Goal: Task Accomplishment & Management: Manage account settings

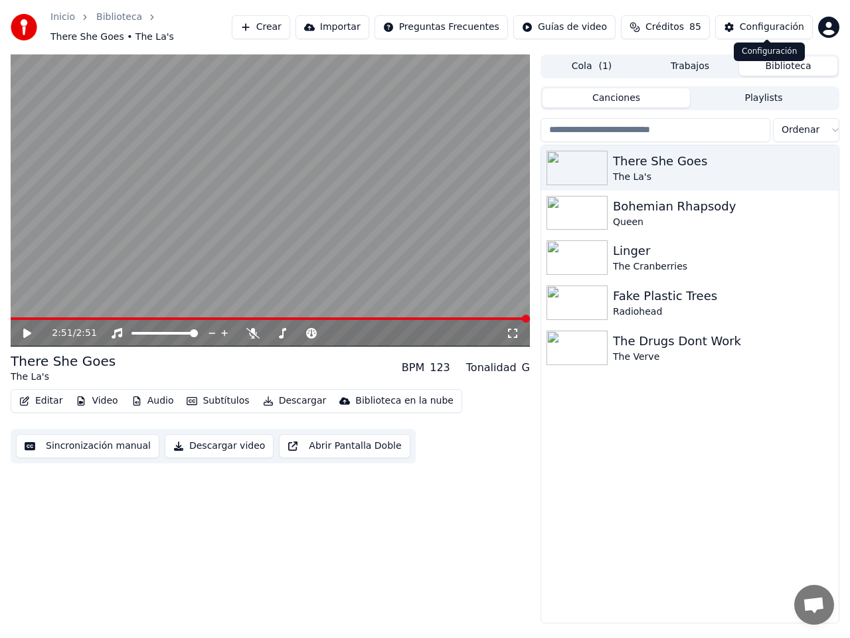
click at [780, 22] on div "Configuración" at bounding box center [772, 27] width 64 height 13
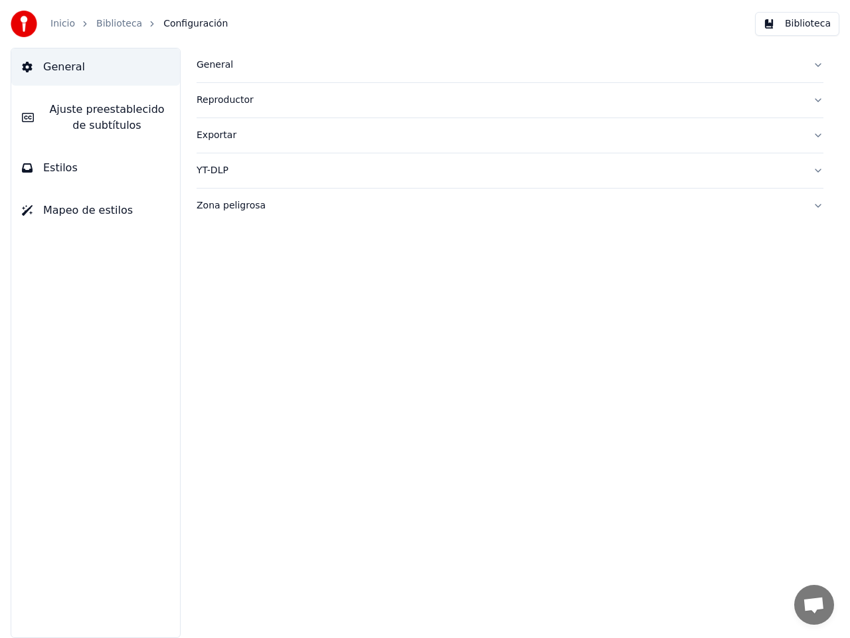
click at [56, 170] on span "Estilos" at bounding box center [60, 168] width 35 height 16
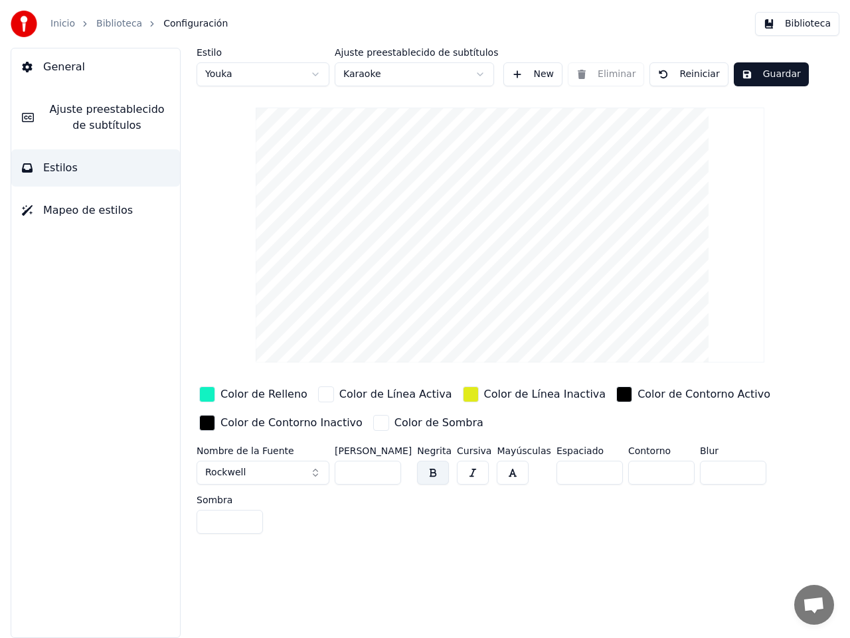
click at [479, 74] on html "Inicio Biblioteca Configuración Biblioteca General Ajuste preestablecido de sub…" at bounding box center [425, 319] width 850 height 638
click at [481, 74] on html "Inicio Biblioteca Configuración Biblioteca General Ajuste preestablecido de sub…" at bounding box center [425, 319] width 850 height 638
click at [484, 71] on html "Inicio Biblioteca Configuración Biblioteca General Ajuste preestablecido de sub…" at bounding box center [425, 319] width 850 height 638
click at [479, 73] on html "Inicio Biblioteca Configuración Biblioteca General Ajuste preestablecido de sub…" at bounding box center [425, 319] width 850 height 638
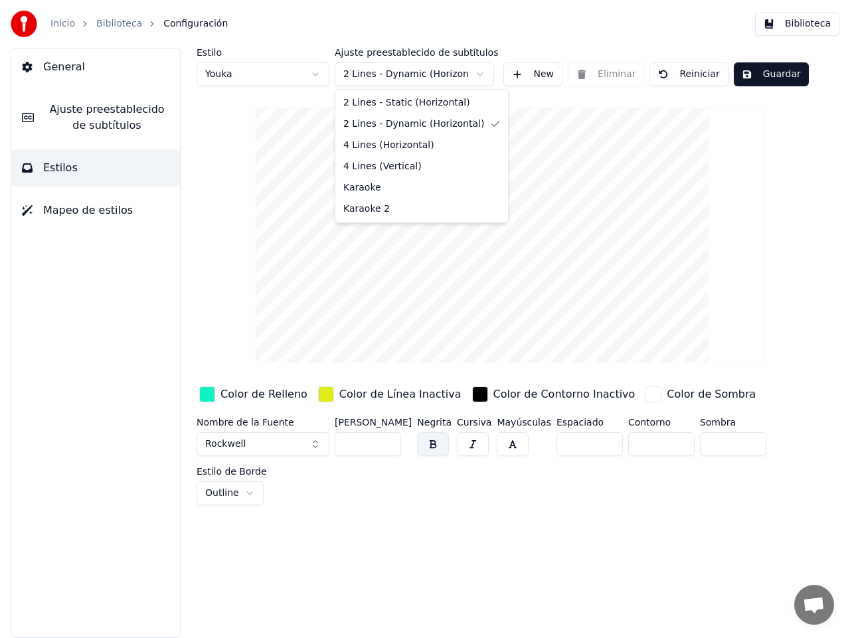
click at [477, 74] on html "Inicio Biblioteca Configuración Biblioteca General Ajuste preestablecido de sub…" at bounding box center [425, 319] width 850 height 638
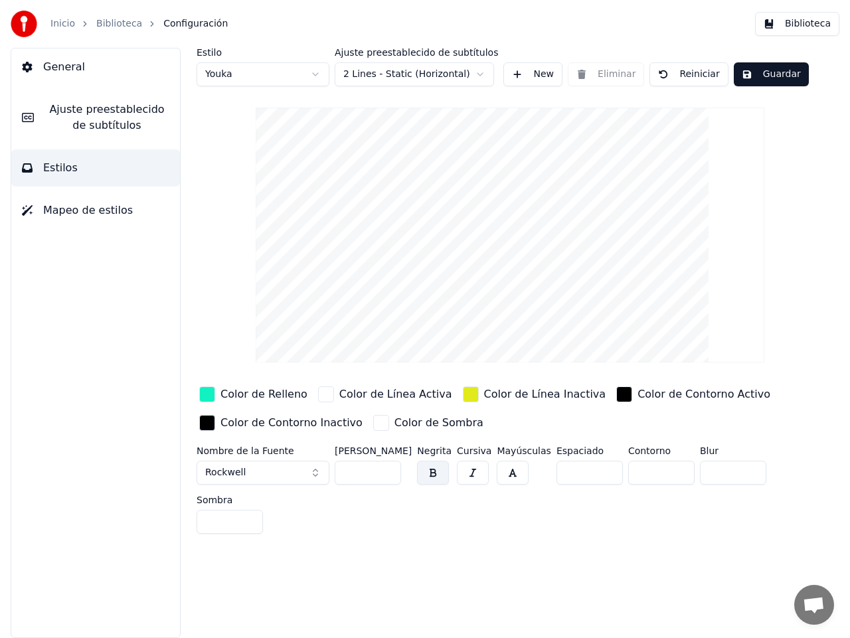
click at [479, 72] on html "Inicio Biblioteca Configuración Biblioteca General Ajuste preestablecido de sub…" at bounding box center [425, 319] width 850 height 638
click at [315, 70] on html "Inicio Biblioteca Configuración Biblioteca General Ajuste preestablecido de sub…" at bounding box center [425, 319] width 850 height 638
click at [312, 75] on html "Inicio Biblioteca Configuración Biblioteca General Ajuste preestablecido de sub…" at bounding box center [425, 319] width 850 height 638
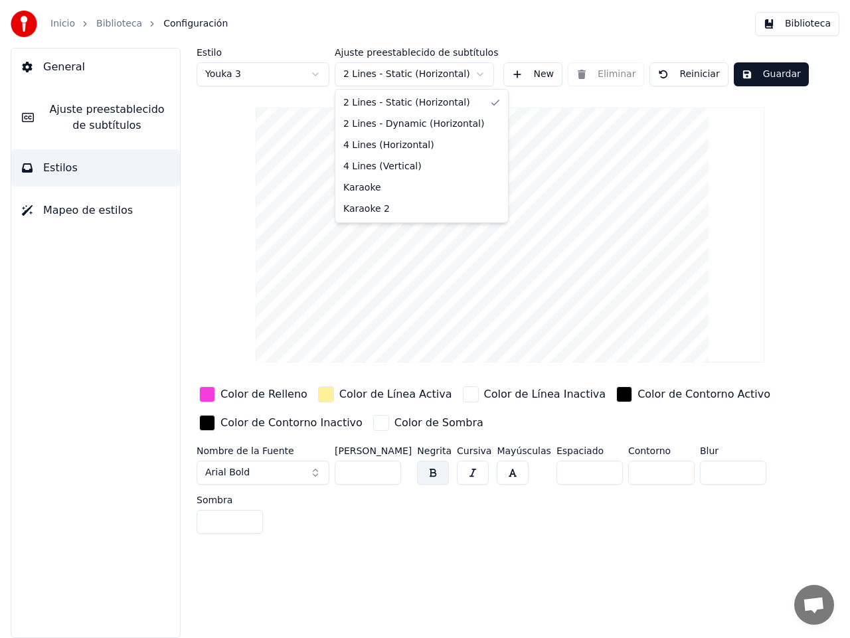
click at [479, 72] on html "Inicio Biblioteca Configuración Biblioteca General Ajuste preestablecido de sub…" at bounding box center [425, 319] width 850 height 638
click at [314, 75] on html "Inicio Biblioteca Configuración Biblioteca General Ajuste preestablecido de sub…" at bounding box center [425, 319] width 850 height 638
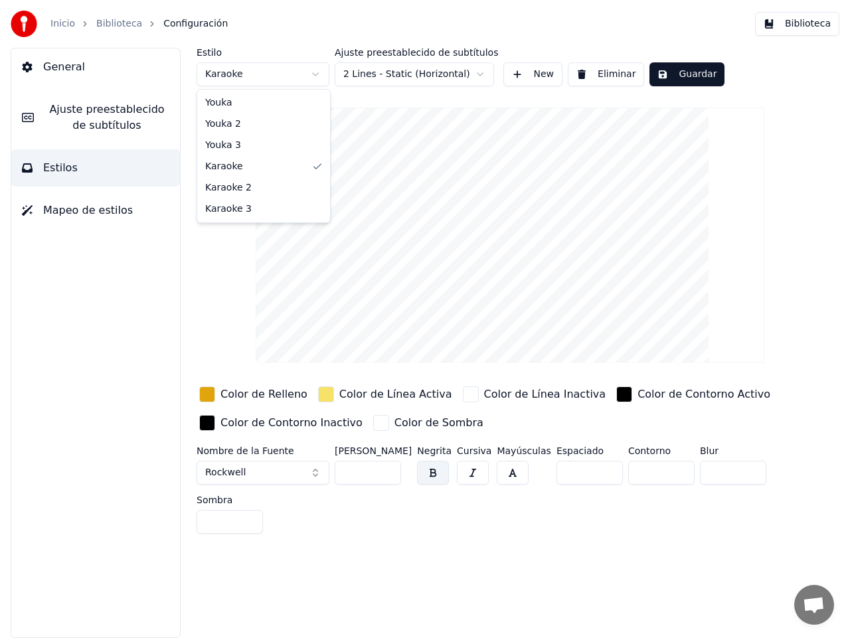
click at [317, 75] on html "Inicio Biblioteca Configuración Biblioteca General Ajuste preestablecido de sub…" at bounding box center [425, 319] width 850 height 638
click at [316, 73] on html "Inicio Biblioteca Configuración Biblioteca General Ajuste preestablecido de sub…" at bounding box center [425, 319] width 850 height 638
type input "**"
